Goal: Task Accomplishment & Management: Use online tool/utility

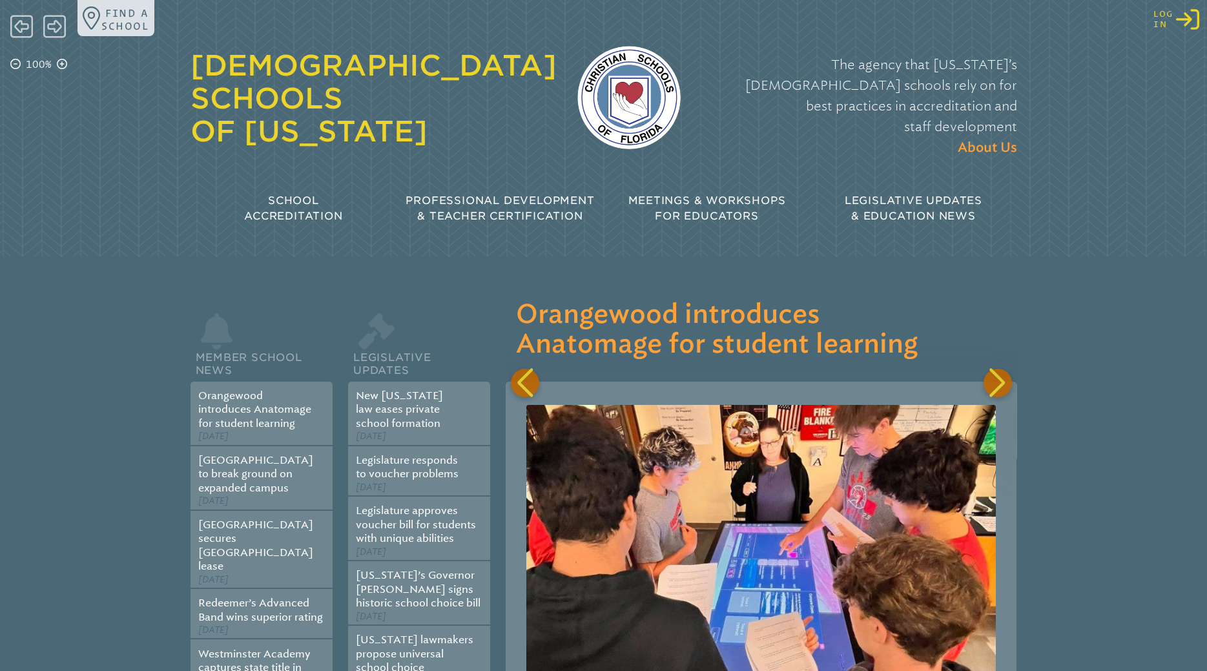
click at [1189, 26] on icon "Log in or Create Account" at bounding box center [1187, 19] width 23 height 23
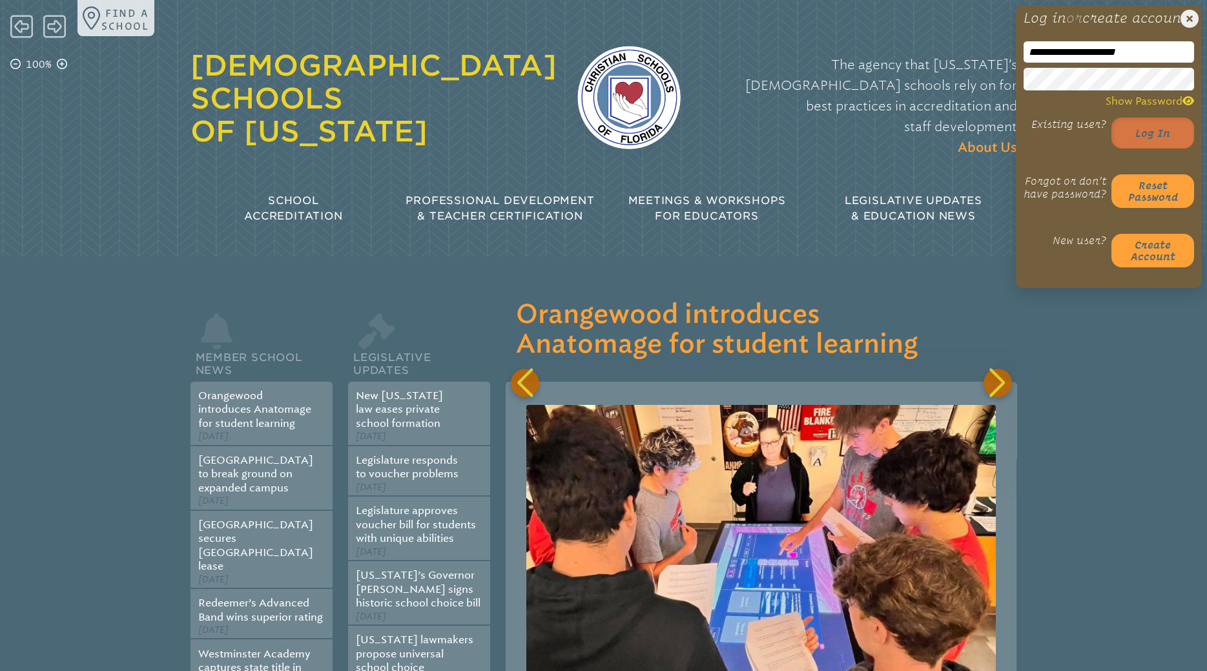
click at [1147, 149] on button "Log in" at bounding box center [1152, 133] width 83 height 31
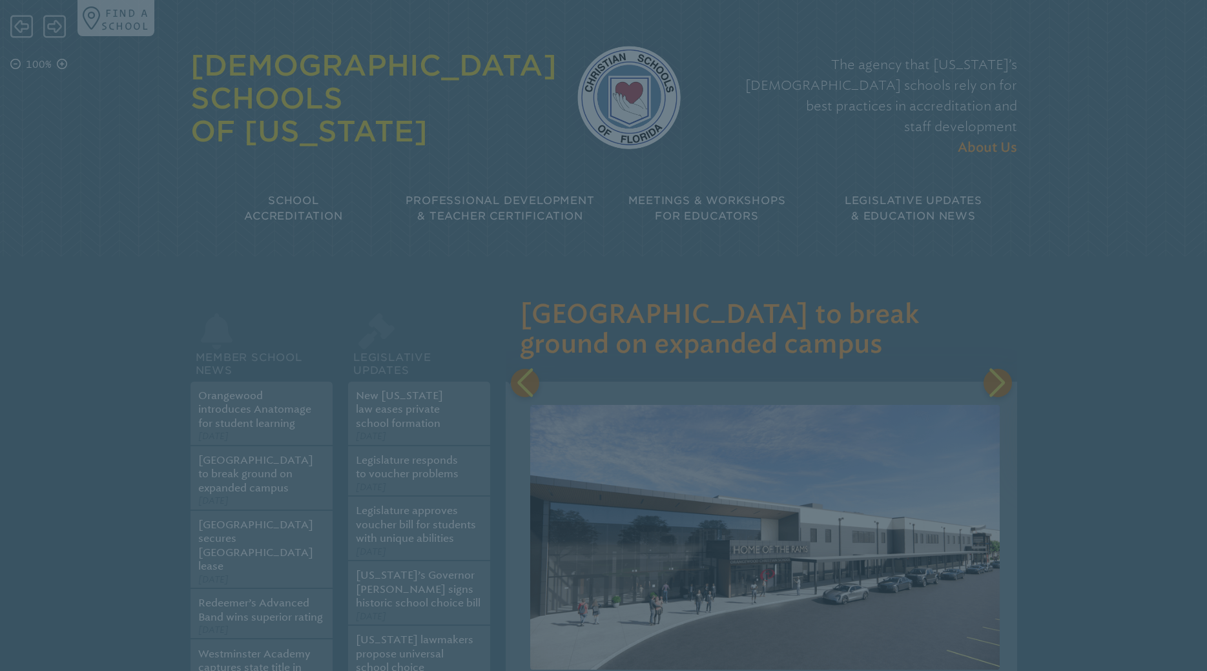
scroll to position [0, 511]
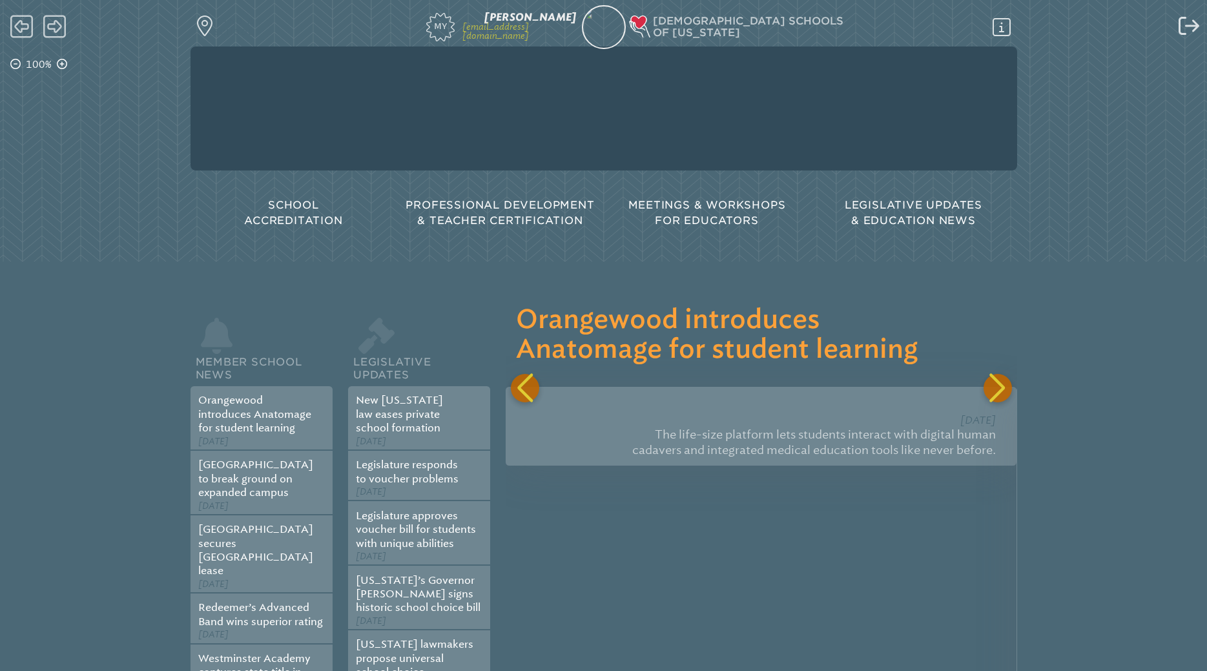
scroll to position [0, 511]
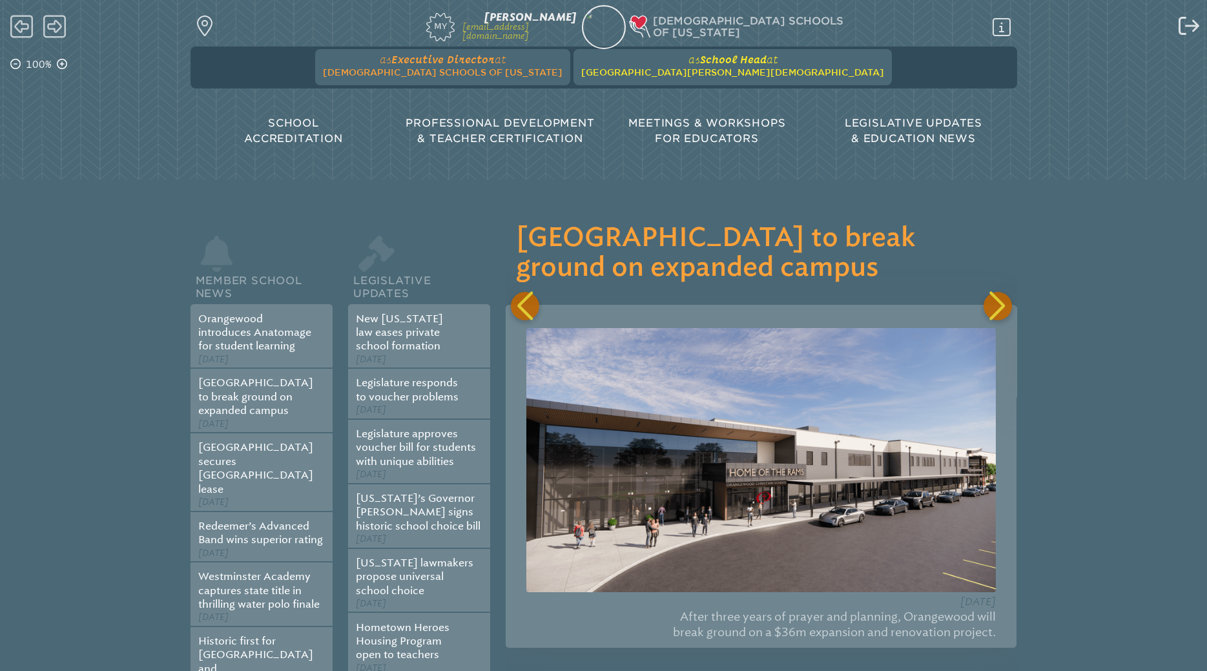
click at [717, 68] on span "[GEOGRAPHIC_DATA][PERSON_NAME][DEMOGRAPHIC_DATA]" at bounding box center [732, 72] width 303 height 10
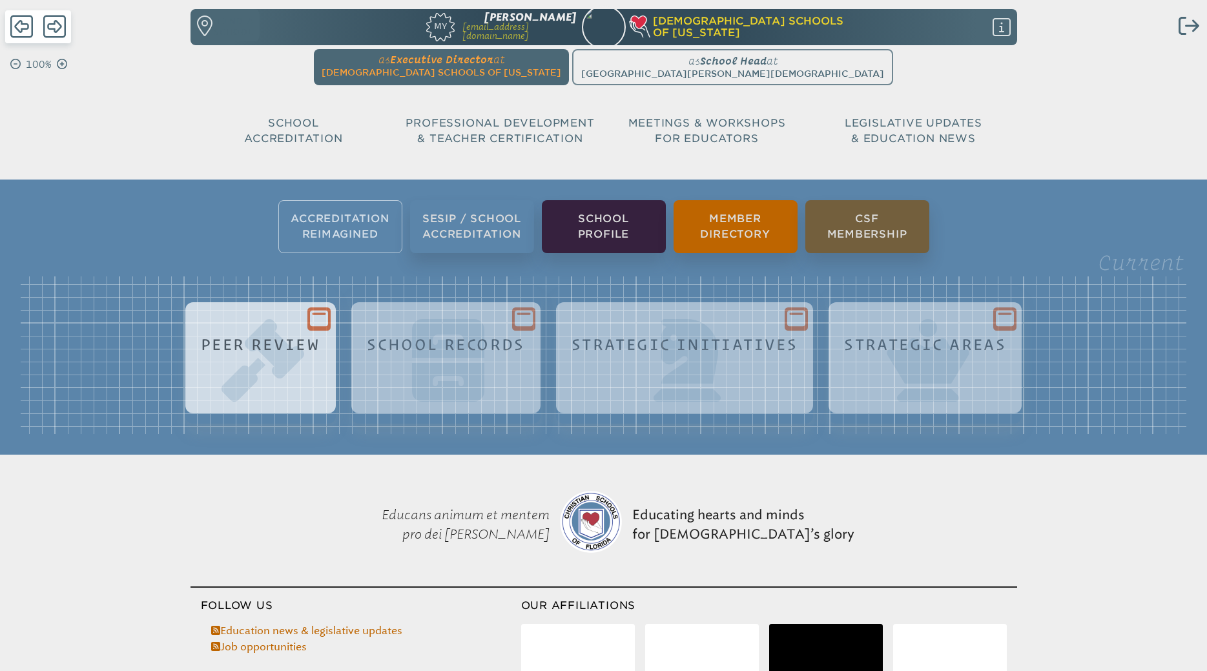
click at [271, 349] on h1 "Peer Review" at bounding box center [260, 344] width 119 height 17
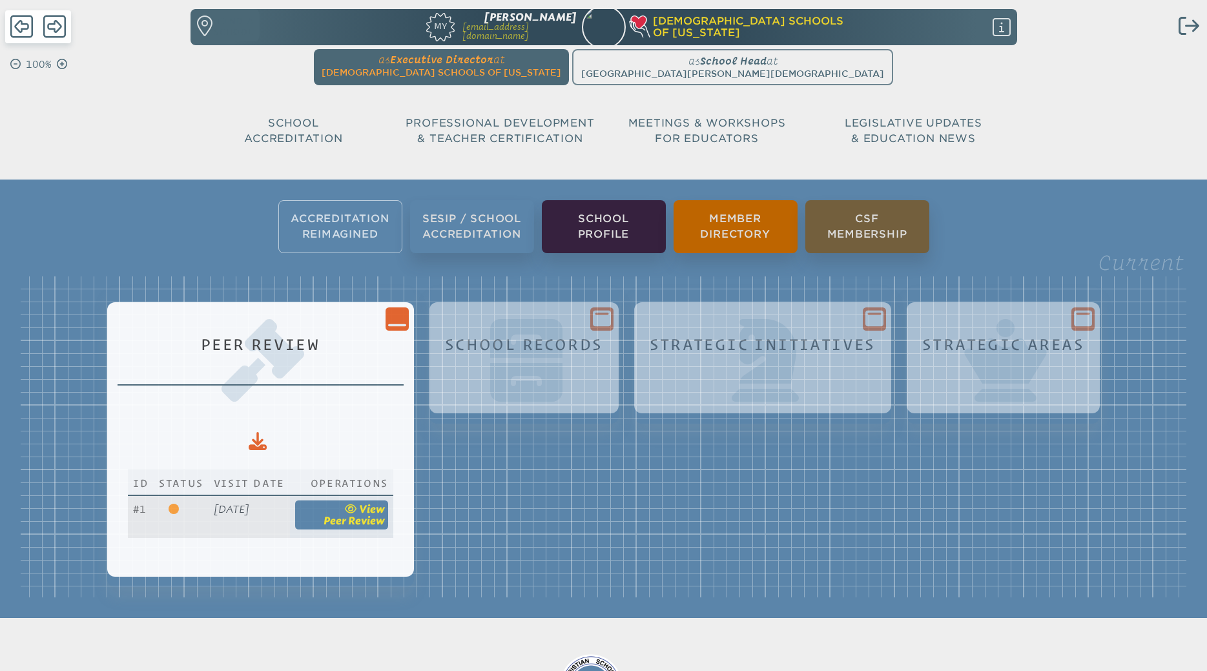
click at [374, 517] on span "Peer Review" at bounding box center [353, 520] width 61 height 12
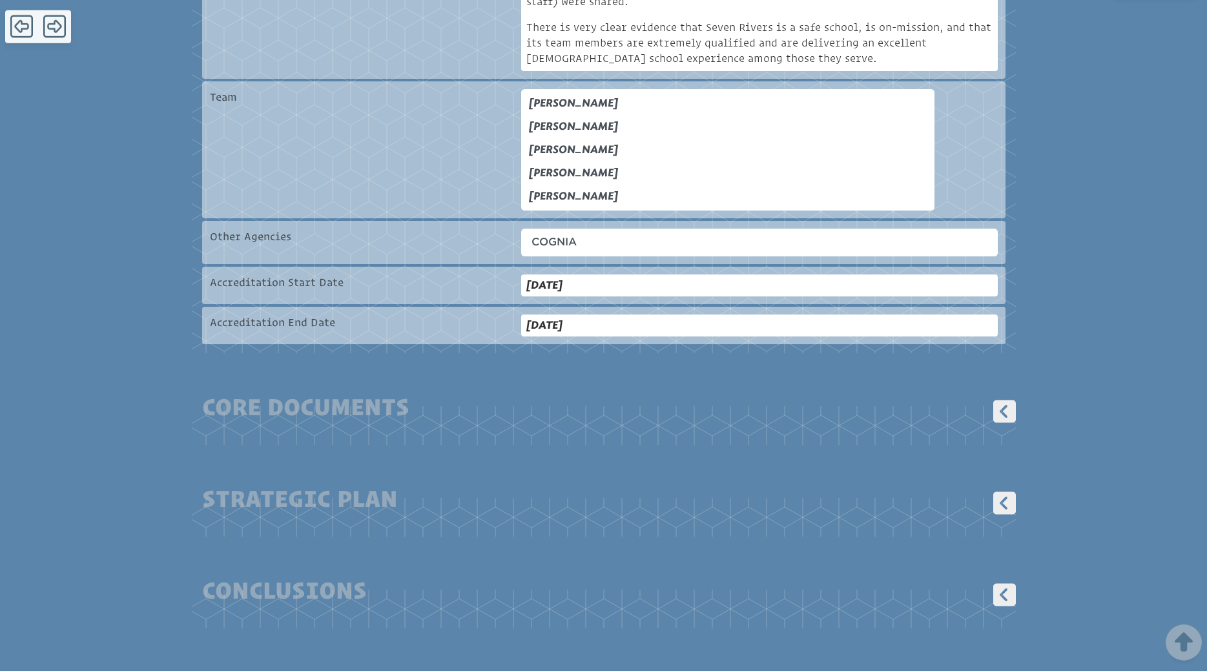
scroll to position [845, 0]
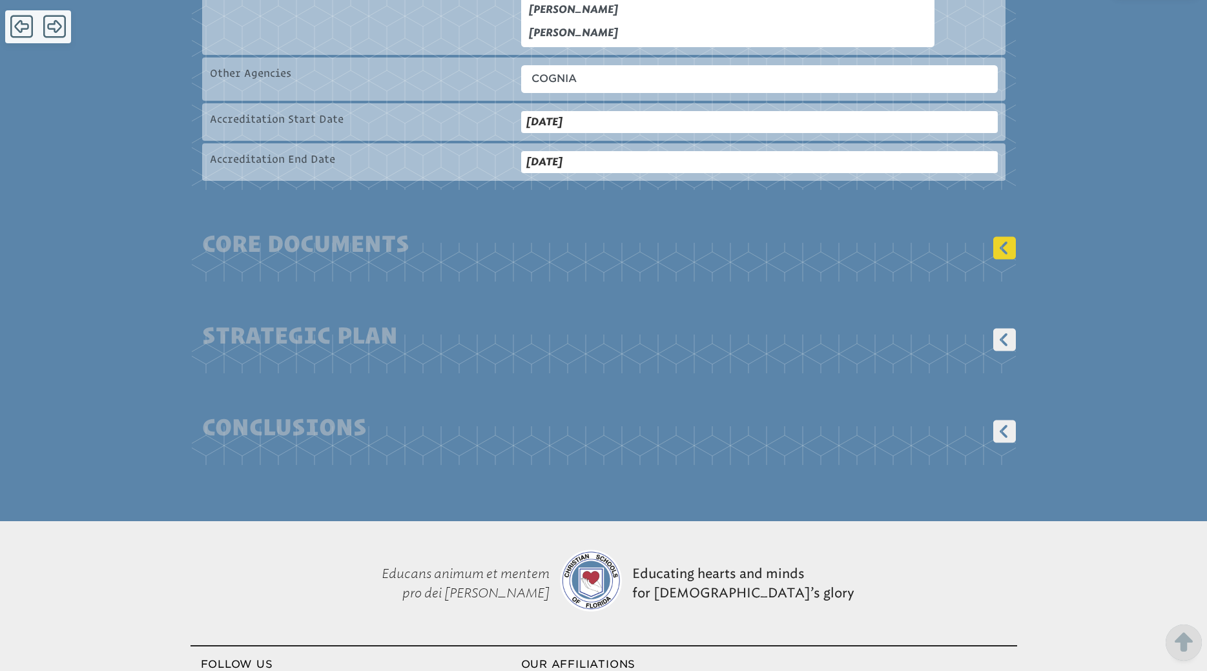
click at [1002, 234] on icon at bounding box center [1005, 248] width 28 height 28
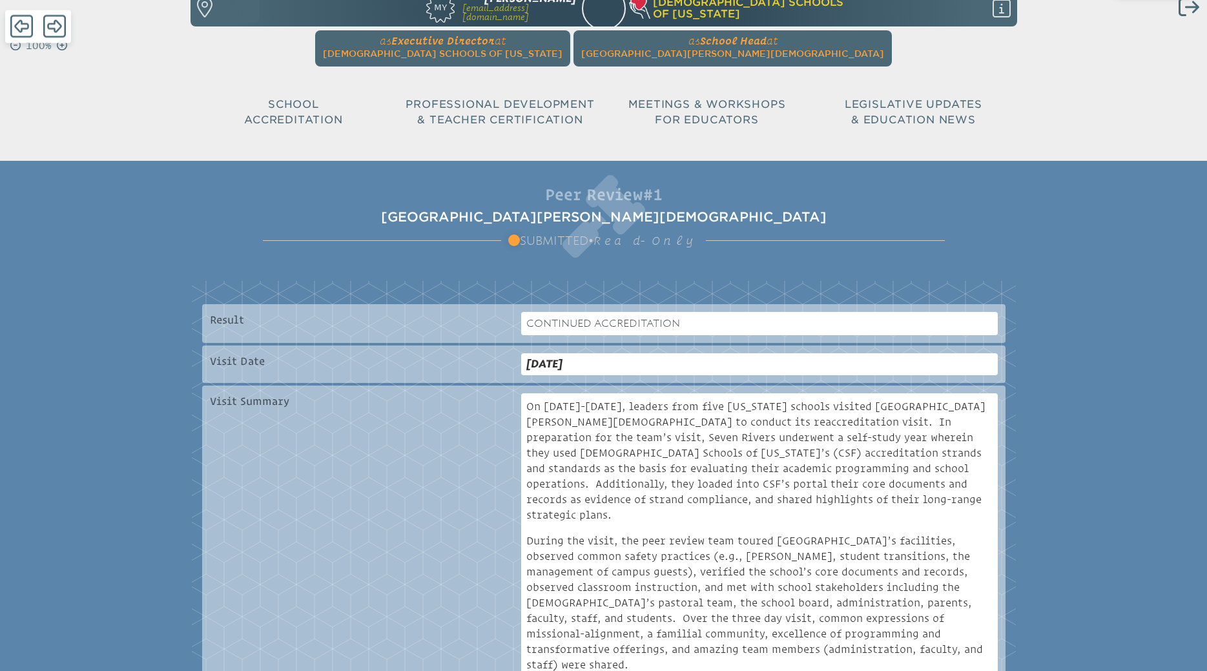
scroll to position [0, 0]
